Goal: Navigation & Orientation: Go to known website

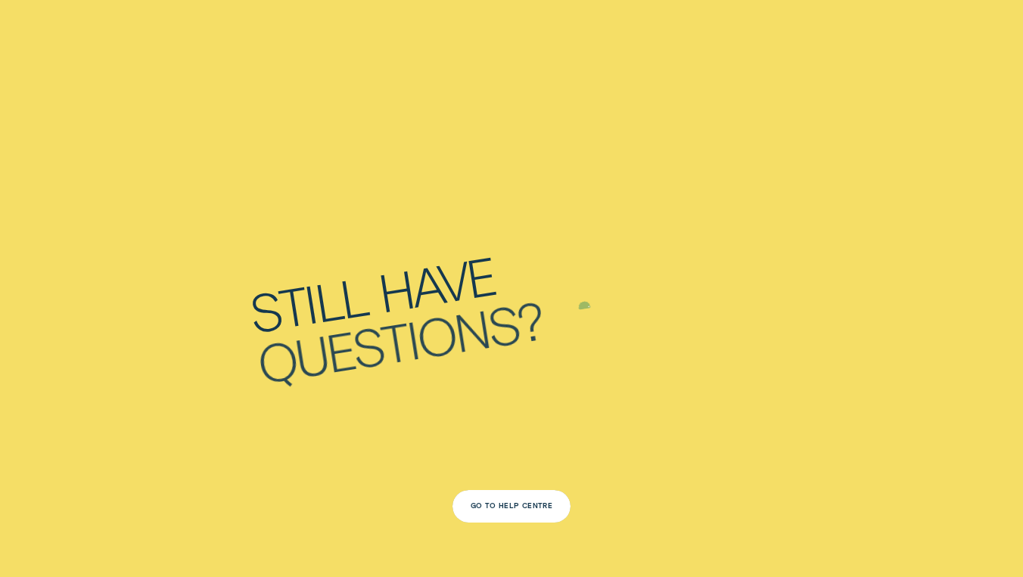
scroll to position [3460, 0]
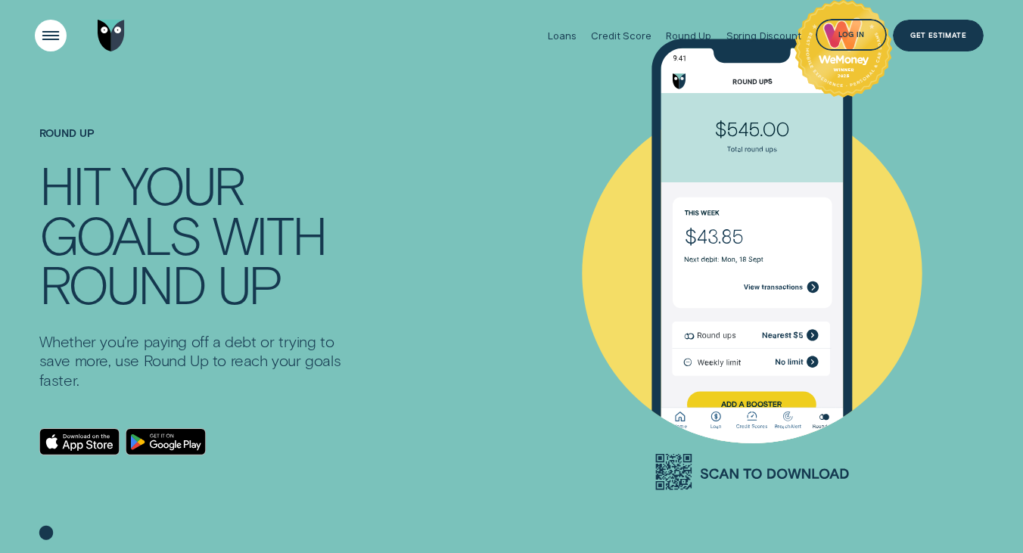
click at [53, 42] on div "Open Menu" at bounding box center [50, 35] width 45 height 45
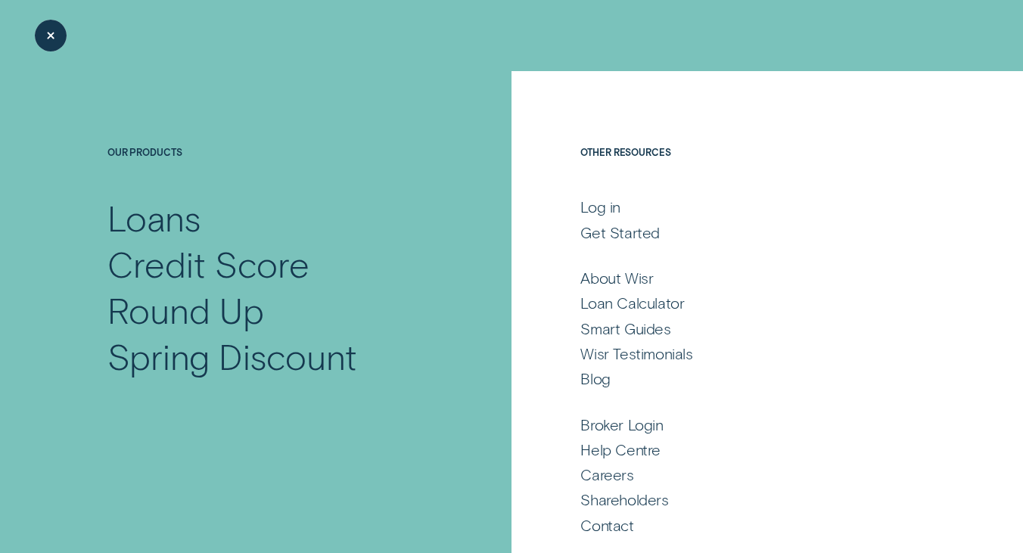
click at [53, 42] on div "Close Menu" at bounding box center [50, 35] width 45 height 45
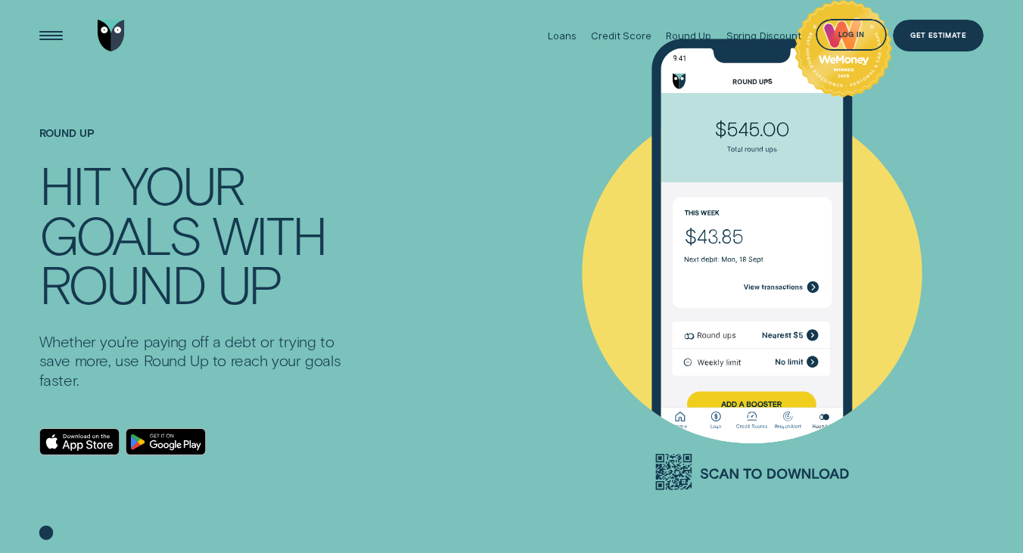
click at [112, 36] on img "Go to home page" at bounding box center [111, 36] width 26 height 32
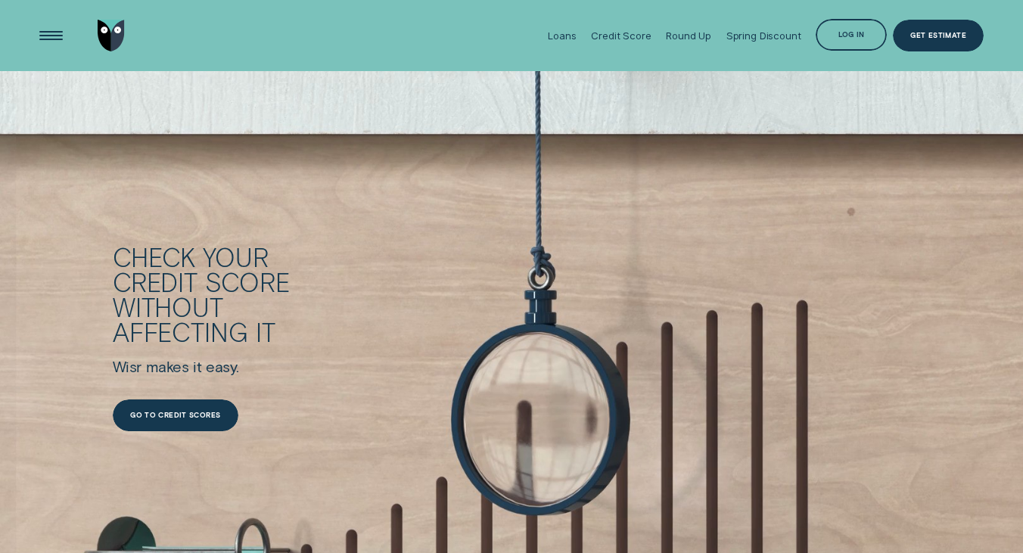
scroll to position [1816, 0]
